Goal: Task Accomplishment & Management: Manage account settings

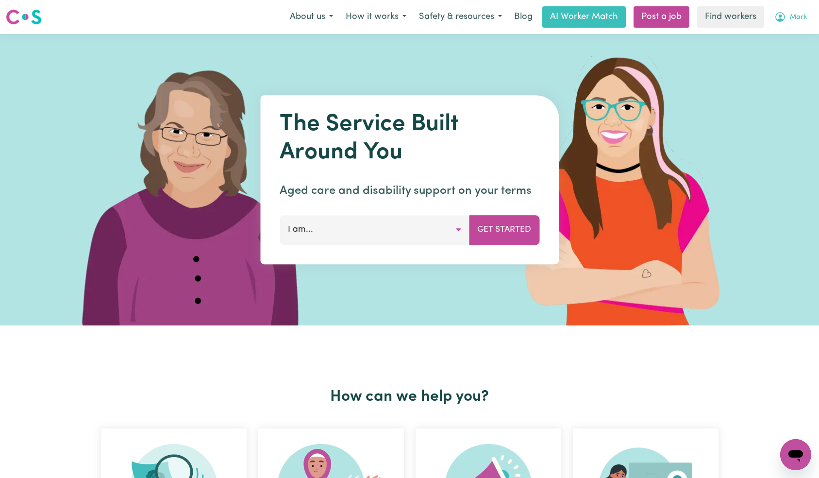
click at [797, 19] on span "Mark" at bounding box center [798, 17] width 17 height 11
click at [783, 57] on link "Logout" at bounding box center [774, 56] width 77 height 18
click at [800, 16] on link "Login" at bounding box center [795, 16] width 33 height 21
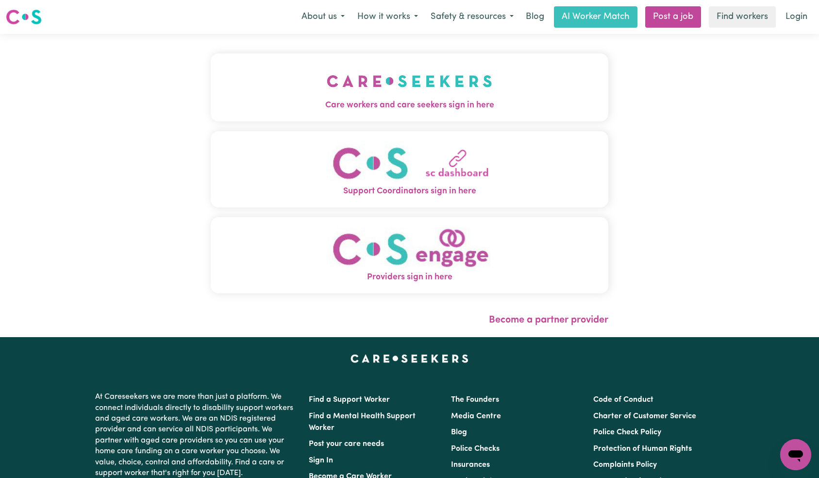
click at [327, 71] on img "Care workers and care seekers sign in here" at bounding box center [409, 81] width 165 height 36
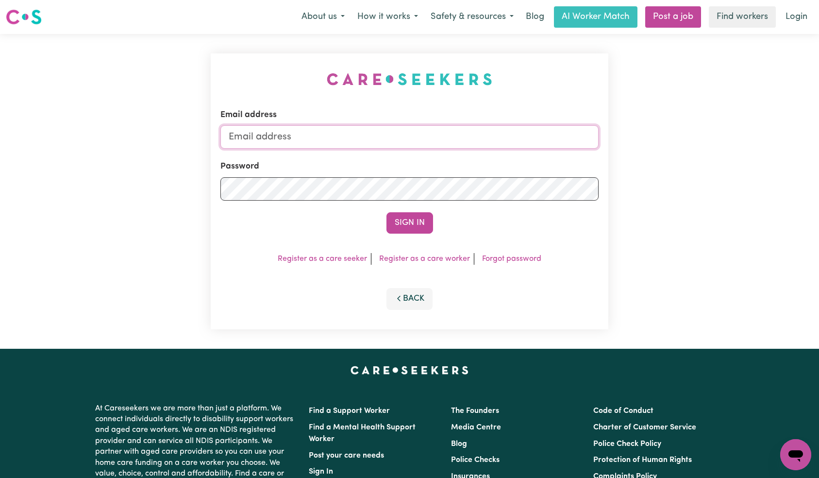
click at [441, 144] on input "Email address" at bounding box center [409, 136] width 379 height 23
type input "[EMAIL_ADDRESS][DOMAIN_NAME]"
click at [424, 222] on button "Sign In" at bounding box center [409, 222] width 47 height 21
